Goal: Feedback & Contribution: Leave review/rating

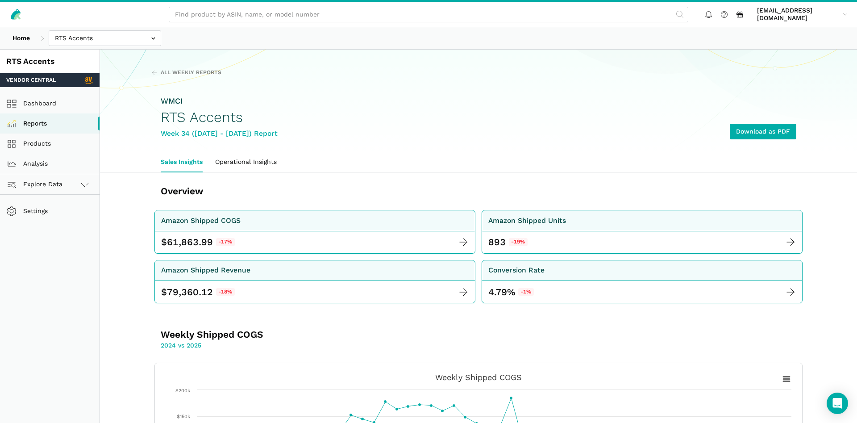
scroll to position [865, 0]
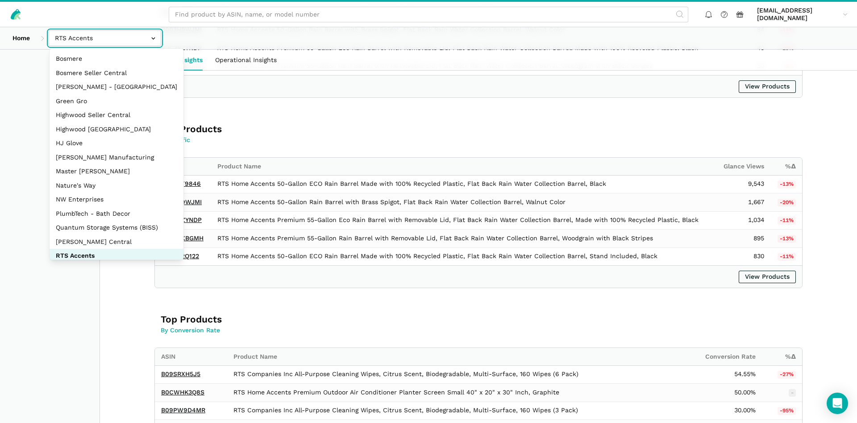
click at [104, 38] on input "text" at bounding box center [105, 38] width 113 height 16
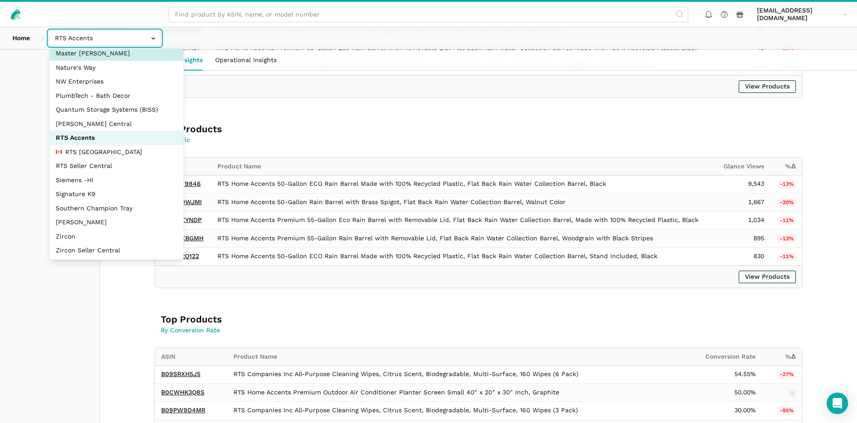
scroll to position [119, 0]
select select "DM38AQ3CPtVJ89bBDkVCzKzE"
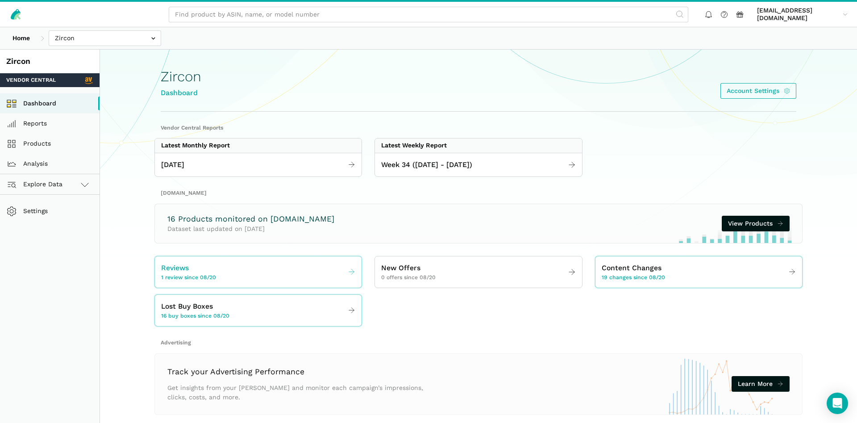
click at [186, 268] on span "Reviews" at bounding box center [175, 268] width 28 height 11
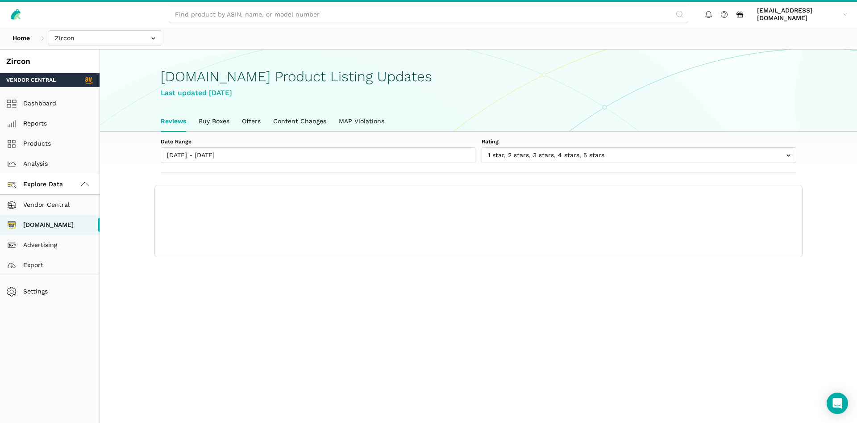
scroll to position [3, 0]
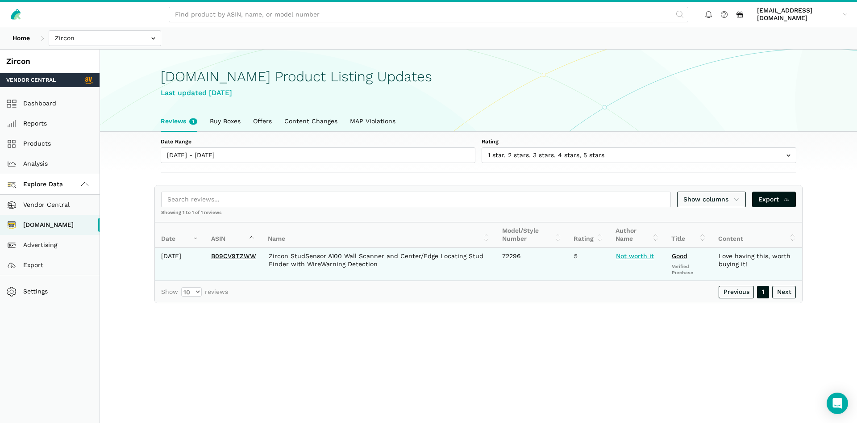
click at [625, 255] on link "Not worth it" at bounding box center [635, 255] width 38 height 7
